Goal: Navigation & Orientation: Find specific page/section

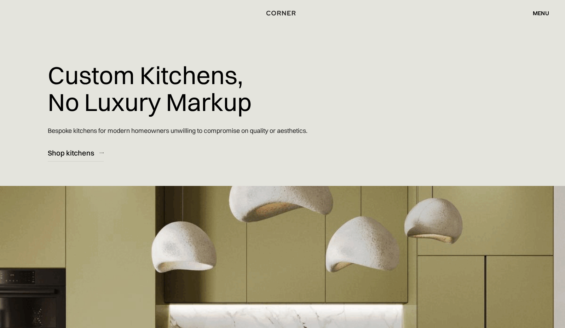
click at [547, 12] on div "menu" at bounding box center [541, 13] width 16 height 6
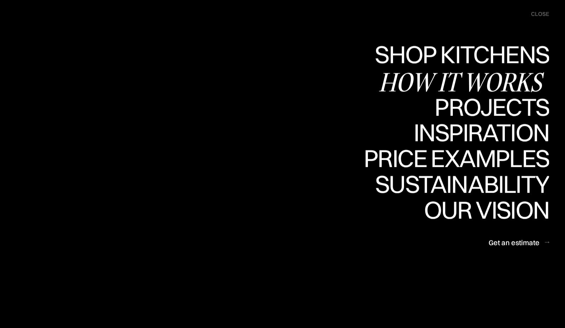
click at [416, 54] on link "Shop Kitchens Shop Kitchens" at bounding box center [460, 56] width 178 height 26
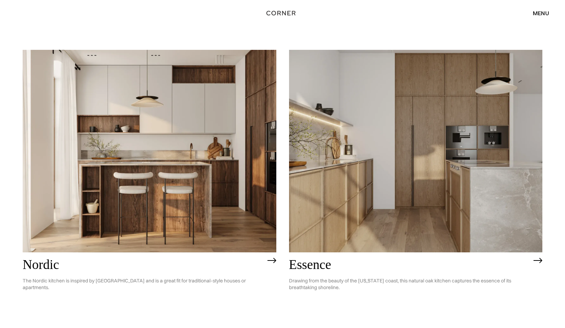
scroll to position [61, 0]
click at [390, 175] on img at bounding box center [416, 151] width 254 height 203
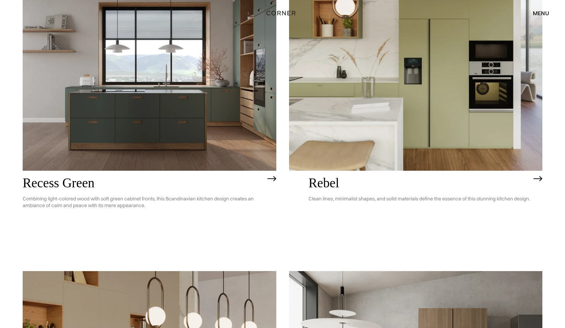
scroll to position [1255, 0]
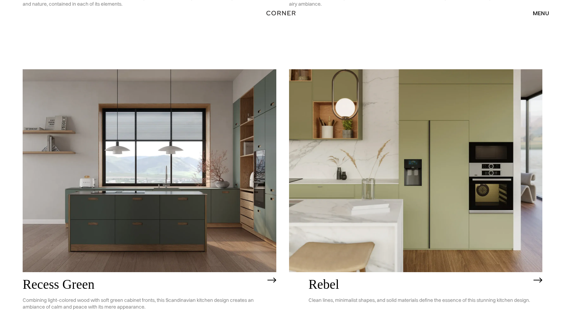
click at [538, 13] on div "menu" at bounding box center [541, 13] width 16 height 6
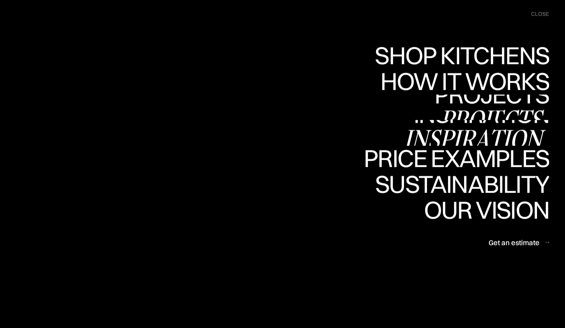
click at [460, 111] on div "Projects" at bounding box center [491, 119] width 115 height 25
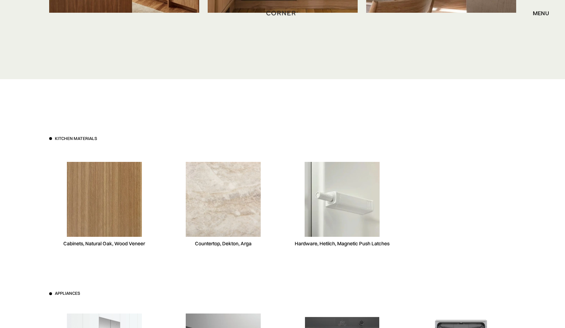
scroll to position [1911, 0]
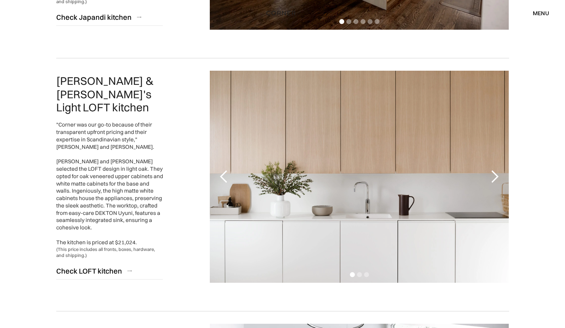
scroll to position [593, 0]
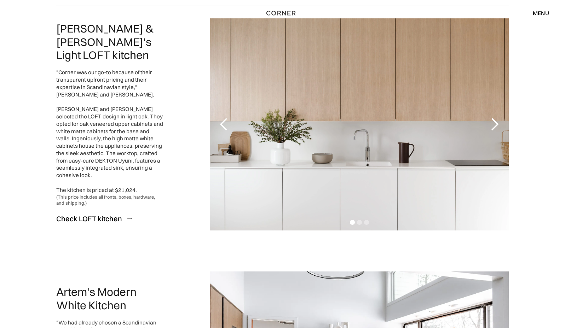
click at [497, 120] on div "next slide" at bounding box center [494, 124] width 14 height 14
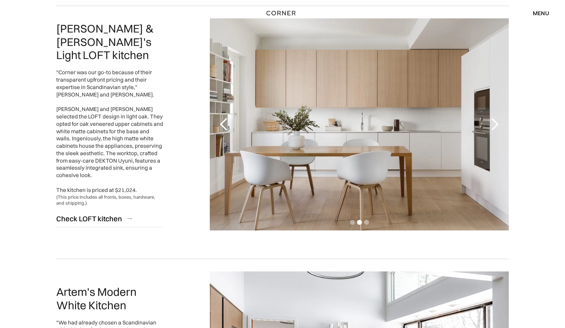
click at [494, 122] on div "next slide" at bounding box center [494, 124] width 14 height 14
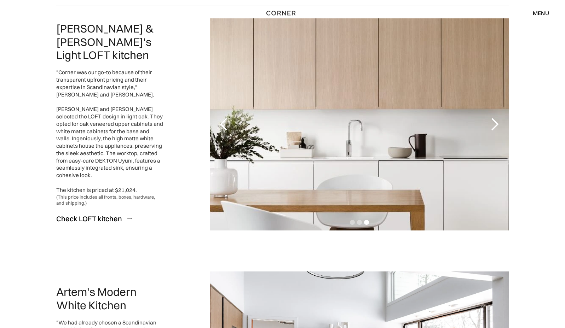
click at [494, 122] on div "next slide" at bounding box center [494, 124] width 14 height 14
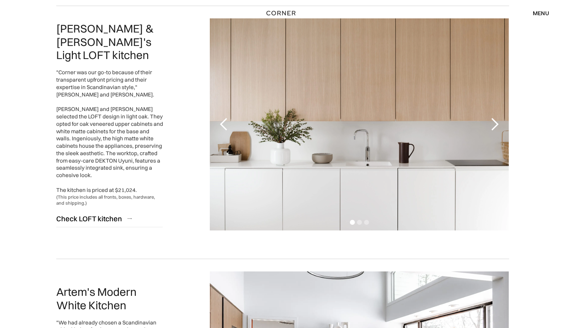
click at [494, 122] on div "next slide" at bounding box center [494, 124] width 14 height 14
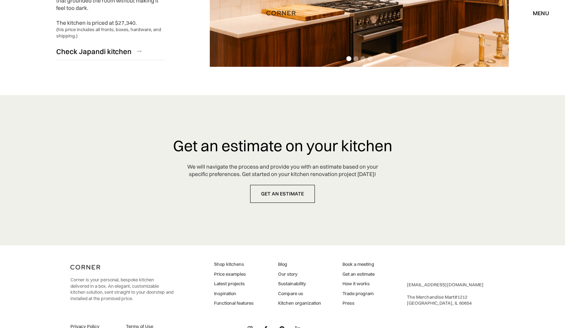
scroll to position [1792, 0]
click at [543, 16] on div "menu" at bounding box center [541, 13] width 16 height 6
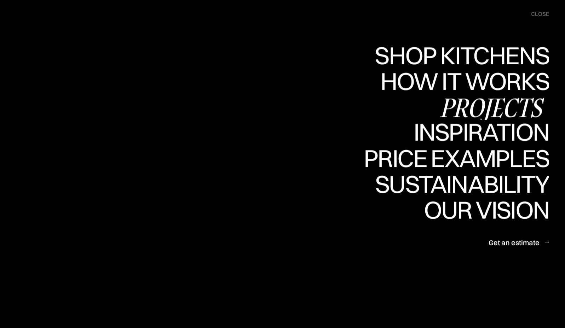
click at [465, 131] on div "Inspiration" at bounding box center [476, 132] width 145 height 25
